Goal: Book appointment/travel/reservation

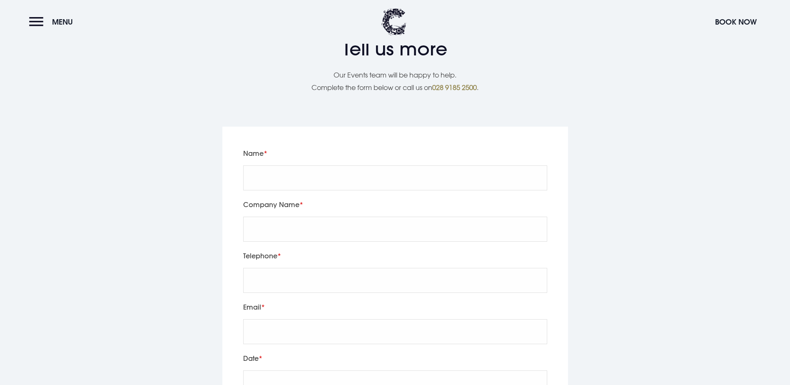
scroll to position [1707, 0]
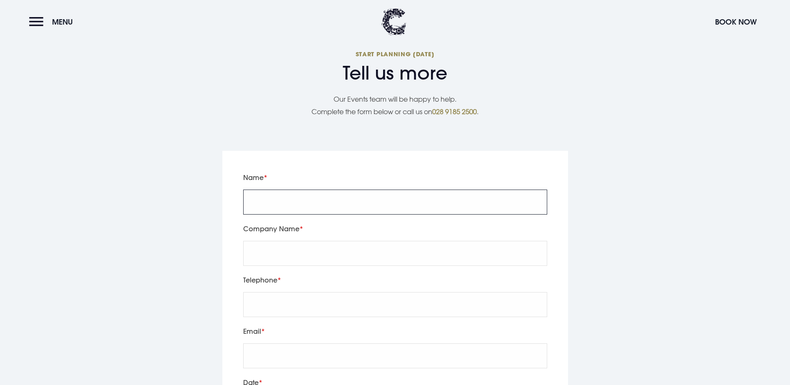
click at [329, 214] on input "Name" at bounding box center [395, 201] width 304 height 25
type input "Stephen Taylor-Smith"
type input "07764253893"
type input "ste@nwdesignstudios.co.uk"
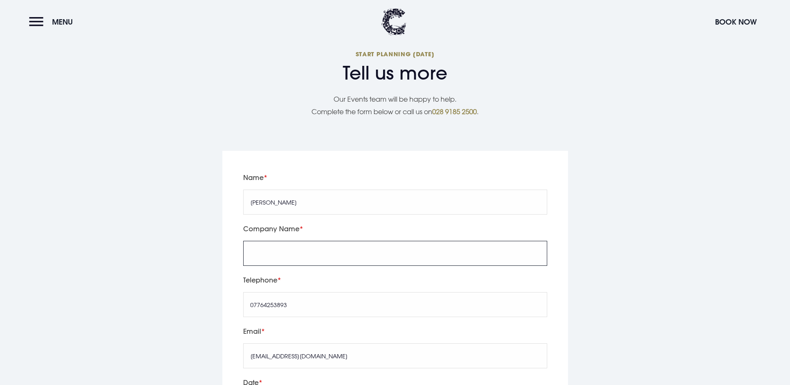
click at [336, 266] on input "Company Name" at bounding box center [395, 253] width 304 height 25
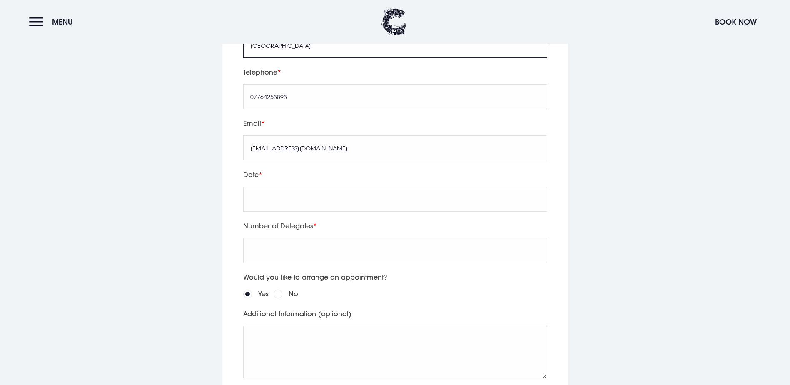
scroll to position [1915, 0]
type input "Northwest Design Studios"
click at [282, 211] on input "text" at bounding box center [395, 198] width 304 height 25
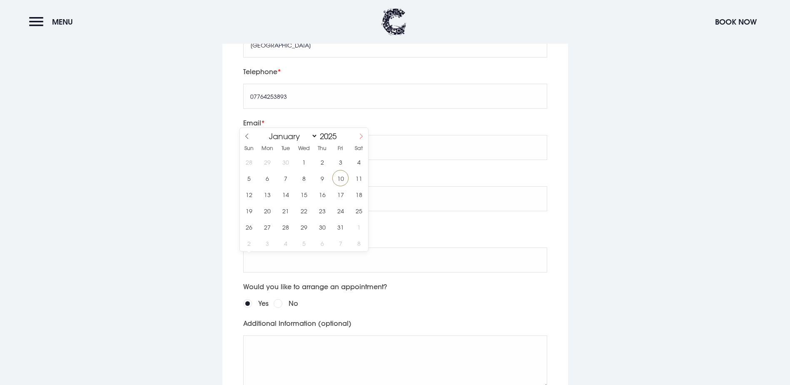
click at [363, 133] on icon at bounding box center [361, 136] width 6 height 6
select select "10"
click at [334, 193] on span "14" at bounding box center [340, 194] width 16 height 16
type input "2025/11/14"
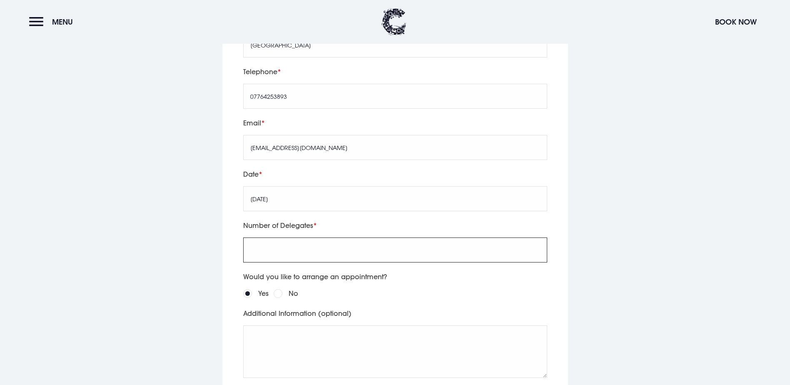
click at [307, 262] on input "Number of Delegates" at bounding box center [395, 249] width 304 height 25
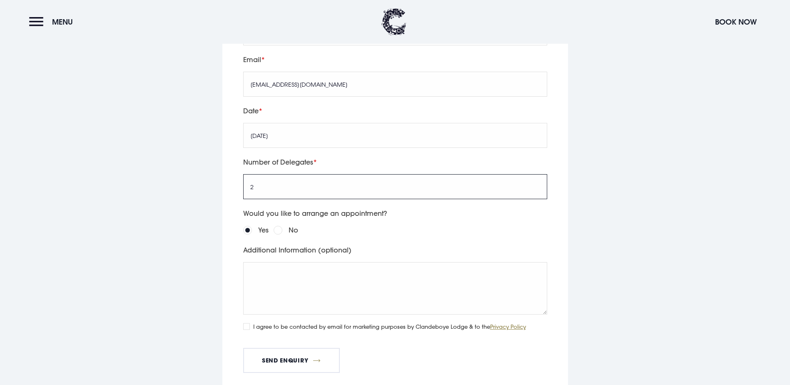
scroll to position [1998, 0]
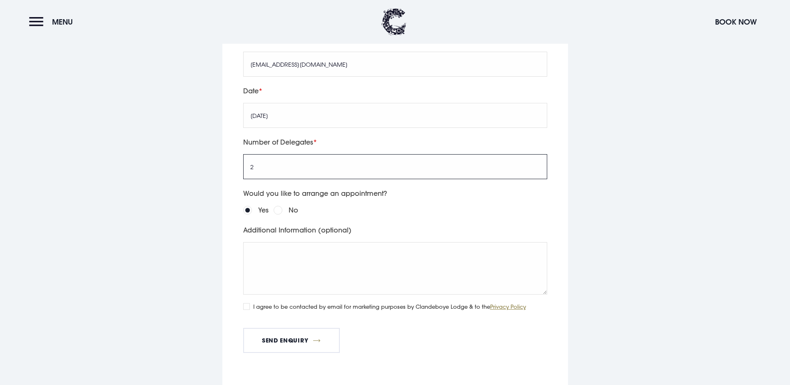
type input "2"
click at [274, 214] on input "No" at bounding box center [278, 210] width 9 height 9
radio input "true"
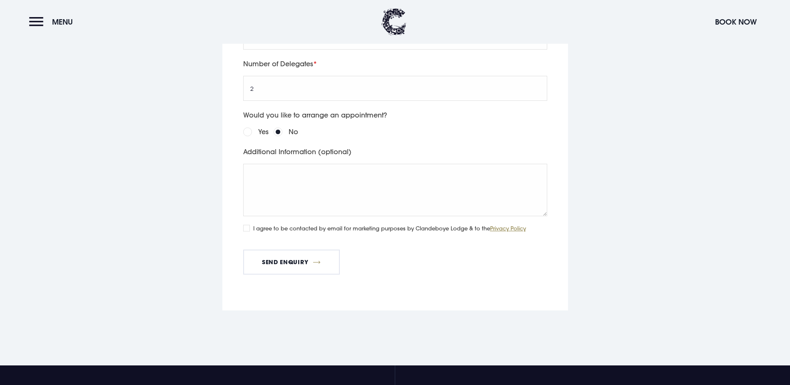
scroll to position [2082, 0]
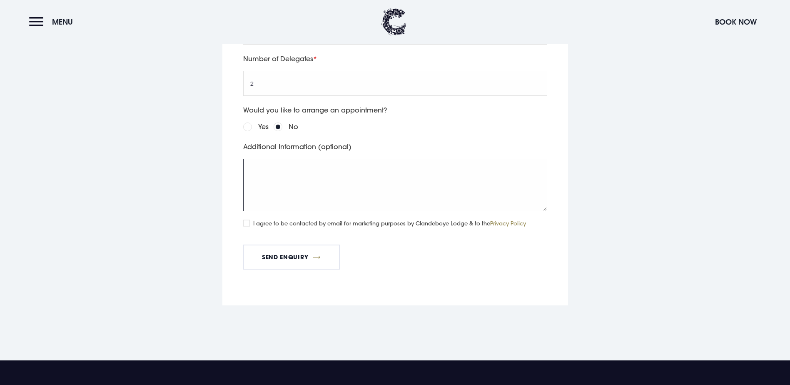
click at [296, 211] on textarea "Additional Information (optional)" at bounding box center [395, 185] width 304 height 52
click at [265, 228] on label "I agree to be contacted by email for marketing purposes by Clandeboye Lodge & t…" at bounding box center [389, 223] width 273 height 9
click at [250, 226] on input "I agree to be contacted by email for marketing purposes by Clandeboye Lodge & t…" at bounding box center [246, 223] width 7 height 7
checkbox input "true"
click at [268, 211] on textarea "Additional Information (optional)" at bounding box center [395, 185] width 304 height 52
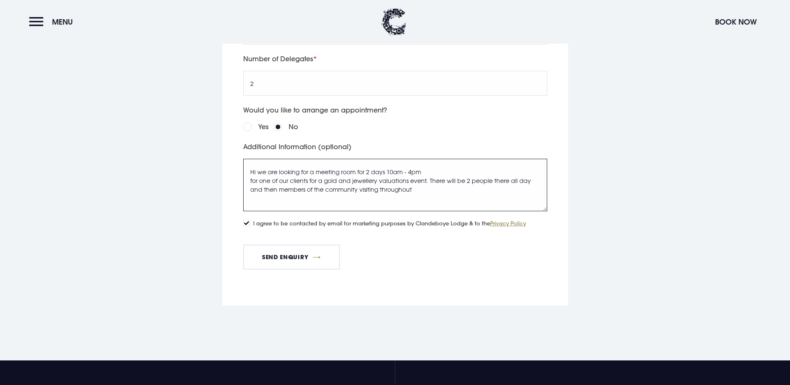
click at [403, 211] on textarea "Hi we are looking for a meeting room for 2 days 10am - 4pm for one of our clien…" at bounding box center [395, 185] width 304 height 52
paste textarea "14 15 16 17"
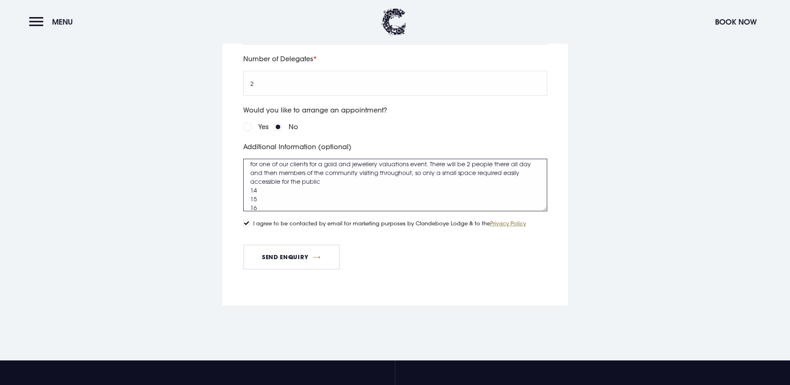
click at [264, 211] on textarea "Hi we are looking for a meeting room for 2 days 10am - 4pm for one of our clien…" at bounding box center [395, 185] width 304 height 52
click at [263, 211] on textarea "Hi we are looking for a meeting room for 2 days 10am - 4pm for one of our clien…" at bounding box center [395, 185] width 304 height 52
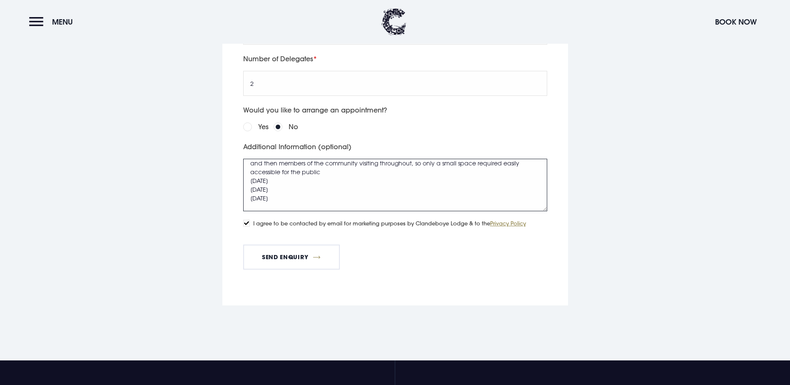
scroll to position [44, 0]
click at [266, 211] on textarea "Hi we are looking for a meeting room for 2 days 10am - 4pm for one of our clien…" at bounding box center [395, 185] width 304 height 52
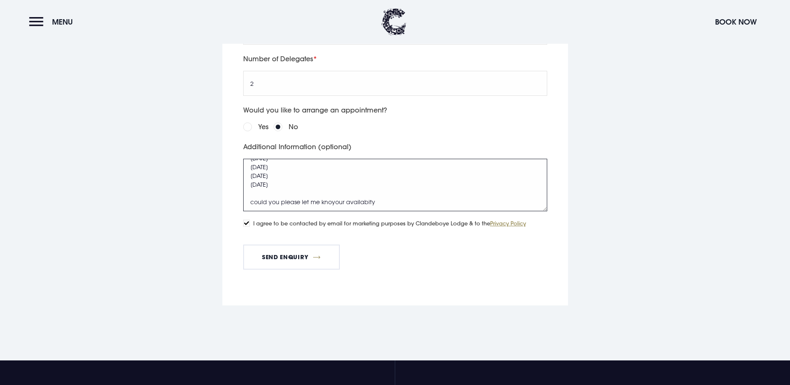
scroll to position [61, 0]
drag, startPoint x: 328, startPoint y: 255, endPoint x: 306, endPoint y: 271, distance: 27.5
click at [306, 211] on textarea "Hi we are looking for a meeting room for 2 days 10am - 4pm for one of our clien…" at bounding box center [395, 185] width 304 height 52
click at [330, 211] on textarea "Hi we are looking for a meeting room for 2 days 10am - 4pm for one of our clien…" at bounding box center [395, 185] width 304 height 52
click at [329, 211] on textarea "Hi we are looking for a meeting room for 2 days 10am - 4pm for one of our clien…" at bounding box center [395, 185] width 304 height 52
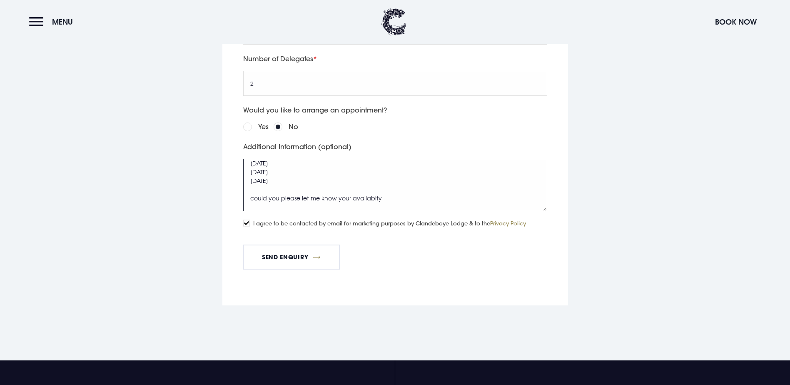
drag, startPoint x: 357, startPoint y: 256, endPoint x: 369, endPoint y: 268, distance: 16.8
click at [368, 211] on textarea "Hi we are looking for a meeting room for 2 days 10am - 4pm for one of our clien…" at bounding box center [395, 185] width 304 height 52
click at [365, 211] on textarea "Hi we are looking for a meeting room for 2 days 10am - 4pm for one of our clien…" at bounding box center [395, 185] width 304 height 52
click at [371, 211] on textarea "Hi we are looking for a meeting room for 2 days 10am - 4pm for one of our clien…" at bounding box center [395, 185] width 304 height 52
click at [373, 211] on textarea "Hi we are looking for a meeting room for 2 days 10am - 4pm for one of our clien…" at bounding box center [395, 185] width 304 height 52
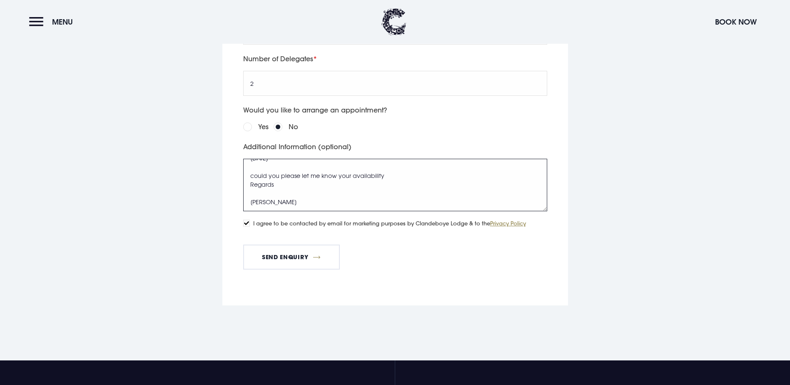
scroll to position [87, 0]
type textarea "Hi we are looking for a meeting room for 2 days 10am - 4pm for one of our clien…"
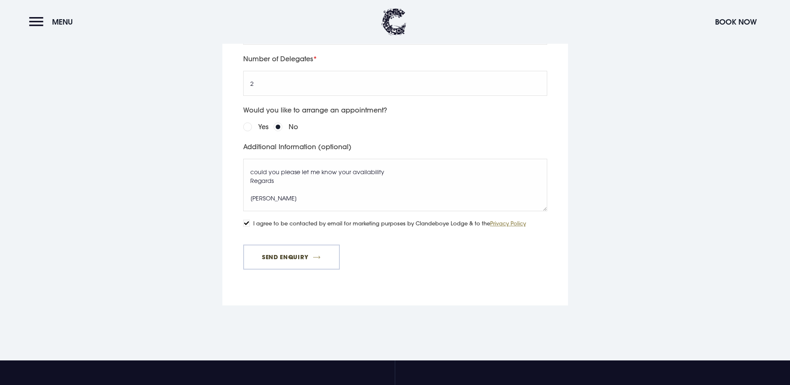
click at [301, 269] on button "Send Enquiry" at bounding box center [291, 256] width 97 height 25
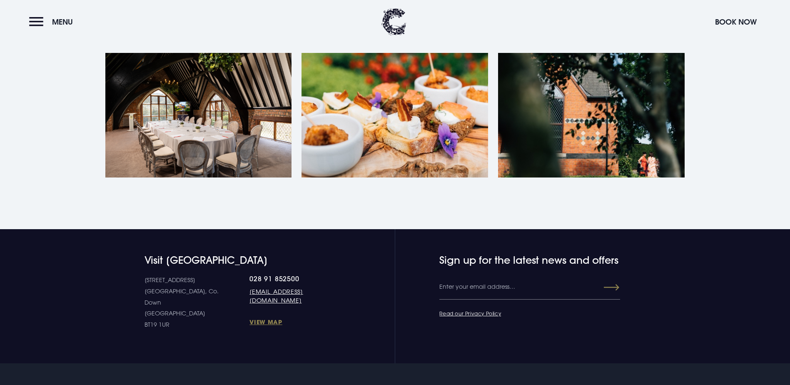
scroll to position [416, 0]
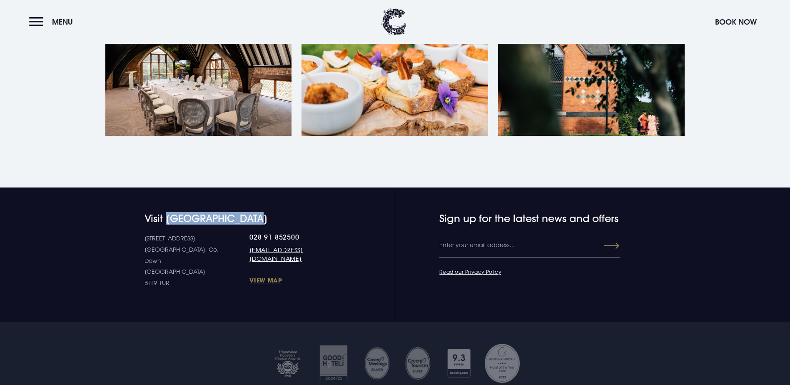
drag, startPoint x: 284, startPoint y: 302, endPoint x: 167, endPoint y: 304, distance: 117.0
click at [167, 224] on h4 "Visit [GEOGRAPHIC_DATA]" at bounding box center [242, 218] width 196 height 12
copy h4 "[GEOGRAPHIC_DATA]"
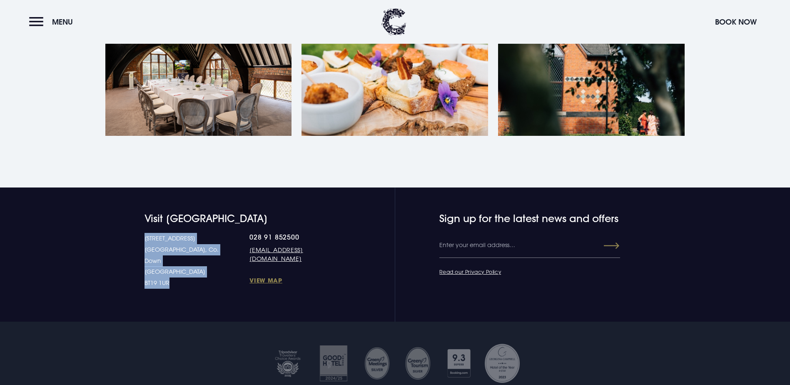
drag, startPoint x: 174, startPoint y: 358, endPoint x: 141, endPoint y: 322, distance: 48.6
click at [141, 289] on div "Visit [GEOGRAPHIC_DATA] [STREET_ADDRESS] Down [GEOGRAPHIC_DATA] BT19 1UR 028 91…" at bounding box center [223, 250] width 236 height 76
copy p "[STREET_ADDRESS] [STREET_ADDRESS]"
